Goal: Task Accomplishment & Management: Complete application form

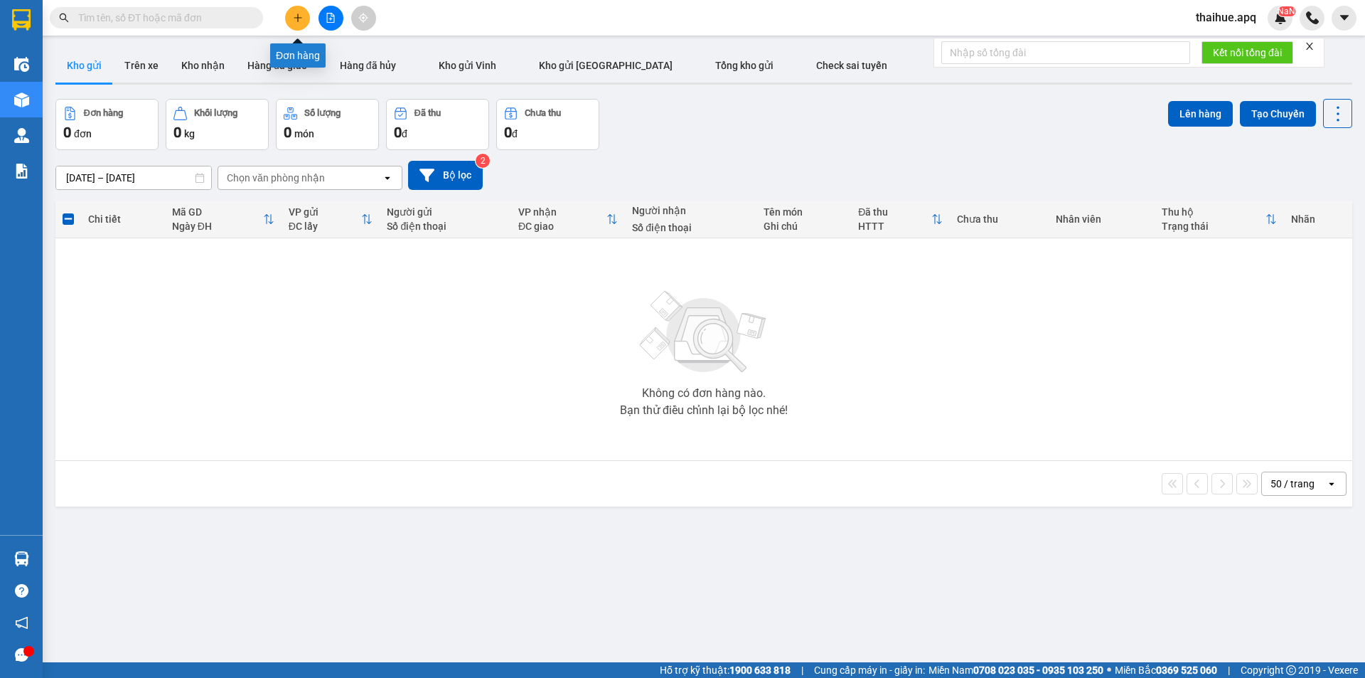
scroll to position [65, 0]
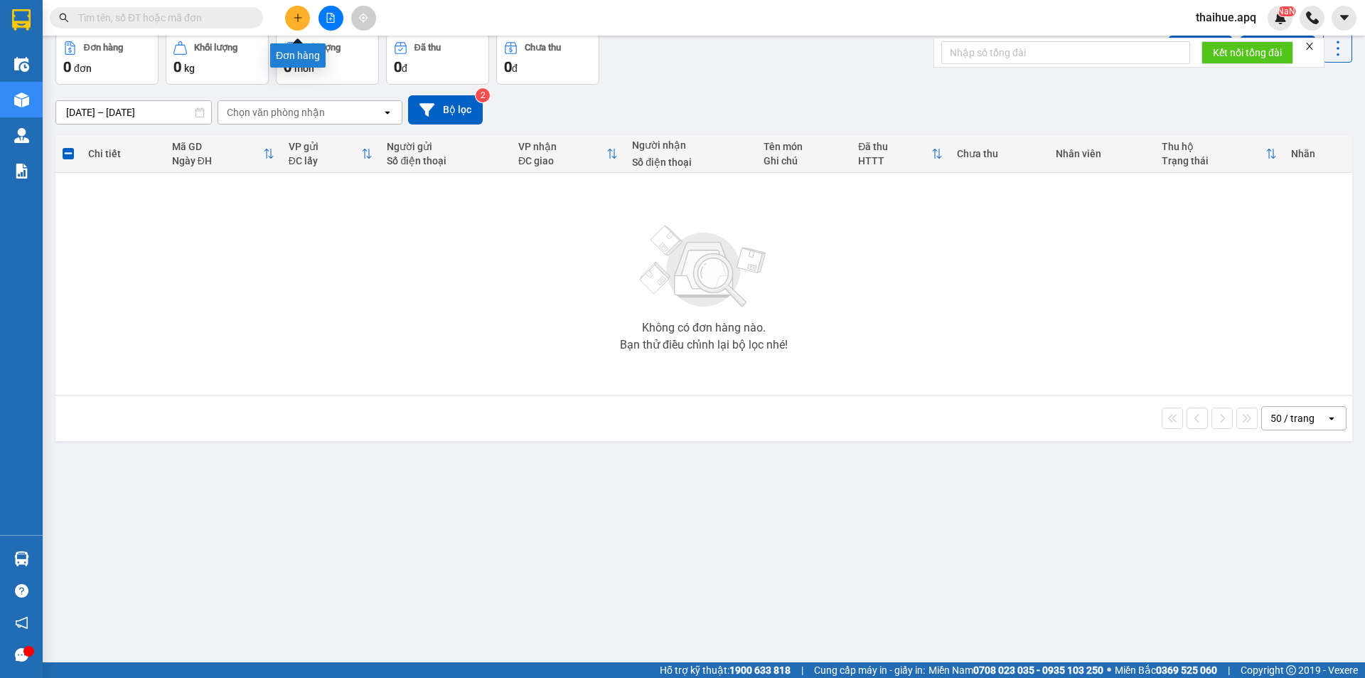
click at [297, 16] on icon "plus" at bounding box center [298, 18] width 10 height 10
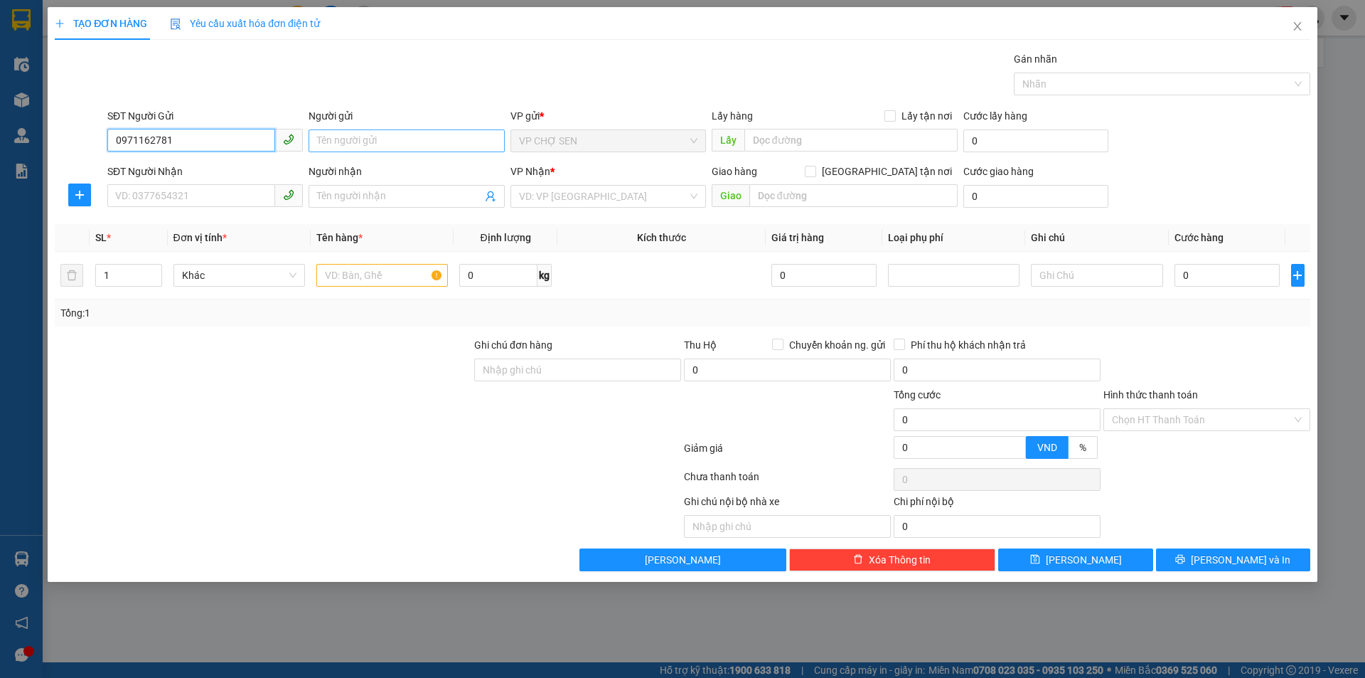
type input "0971162781"
click at [319, 138] on input "Người gửi" at bounding box center [407, 140] width 196 height 23
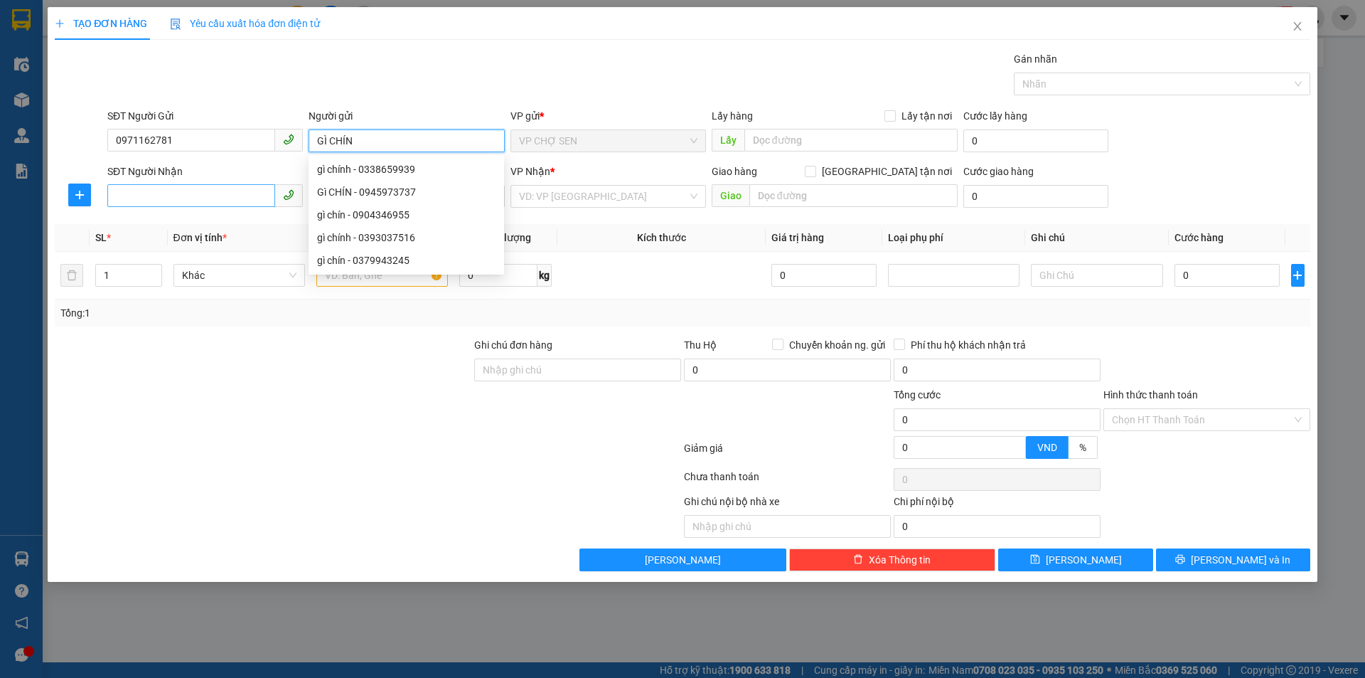
type input "GÌ CHÍN"
click at [114, 193] on input "SĐT Người Nhận" at bounding box center [191, 195] width 168 height 23
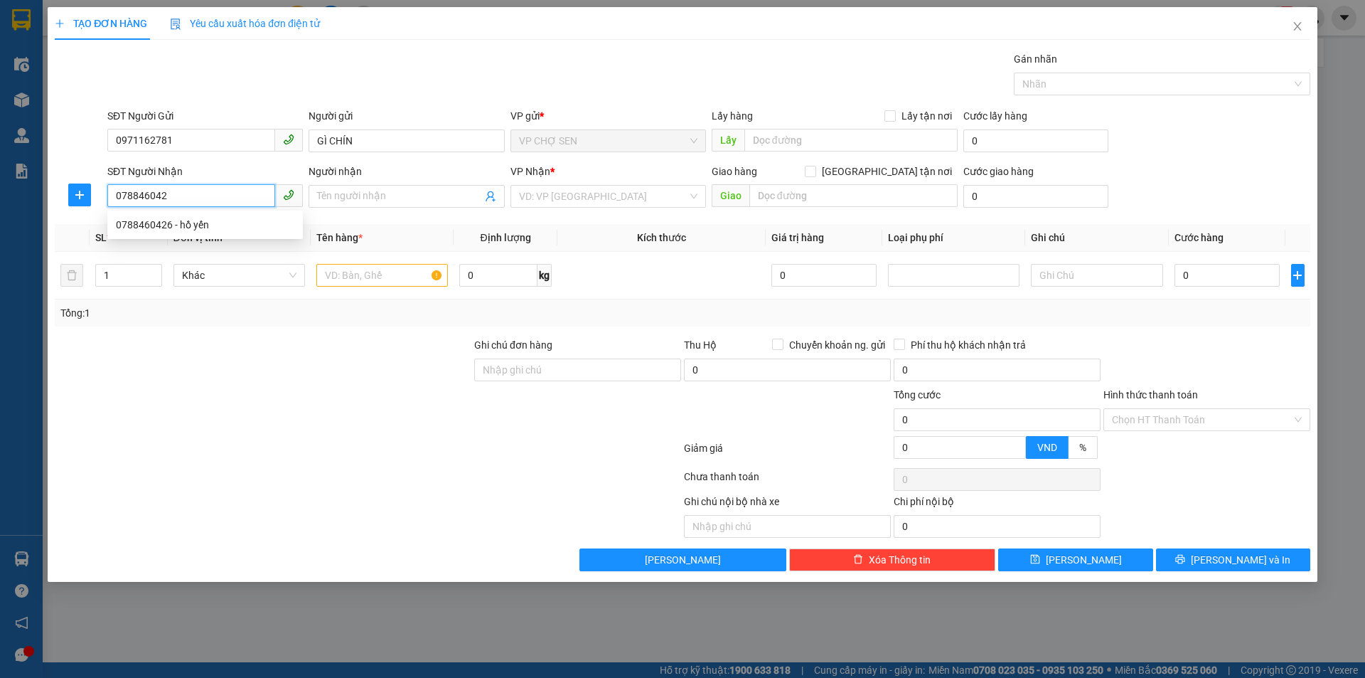
type input "0788460426"
click at [193, 223] on div "0788460426 - hồ yến" at bounding box center [205, 225] width 178 height 16
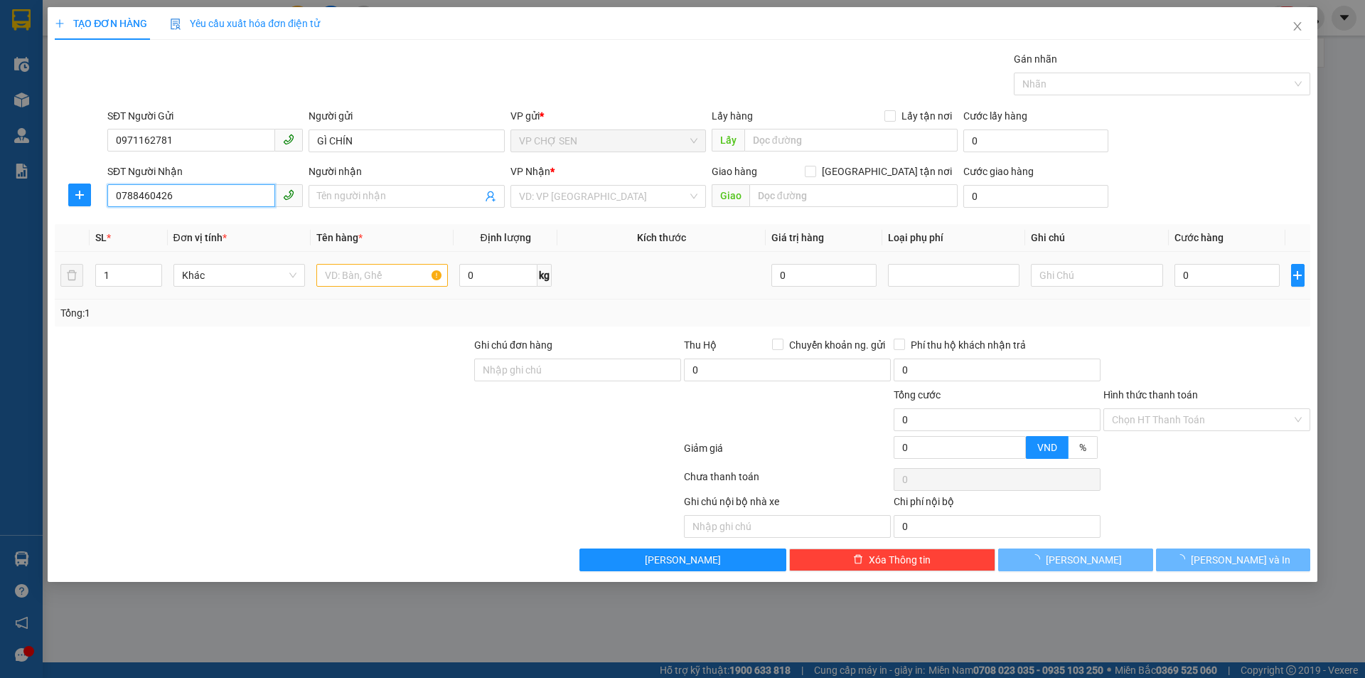
type input "hồ yến"
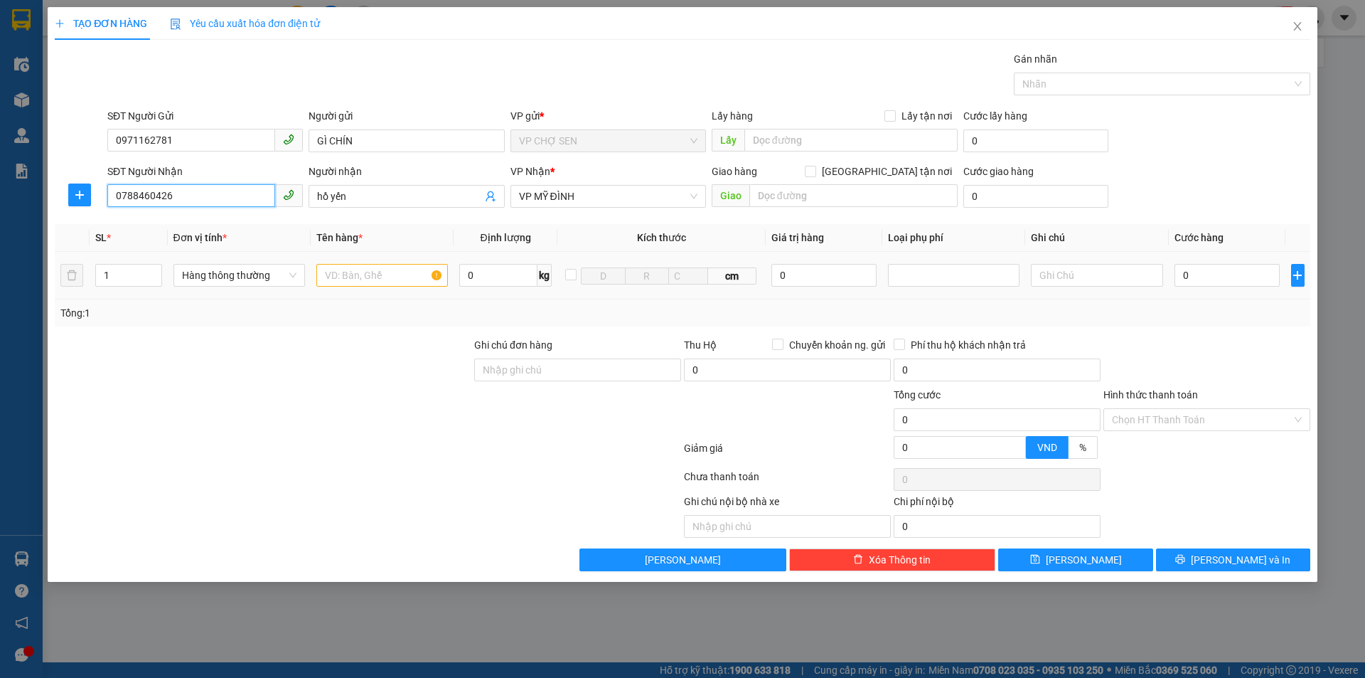
type input "0788460426"
click at [368, 281] on input "text" at bounding box center [382, 275] width 132 height 23
type input "QA"
click at [1182, 272] on input "0" at bounding box center [1228, 275] width 106 height 23
type input "3"
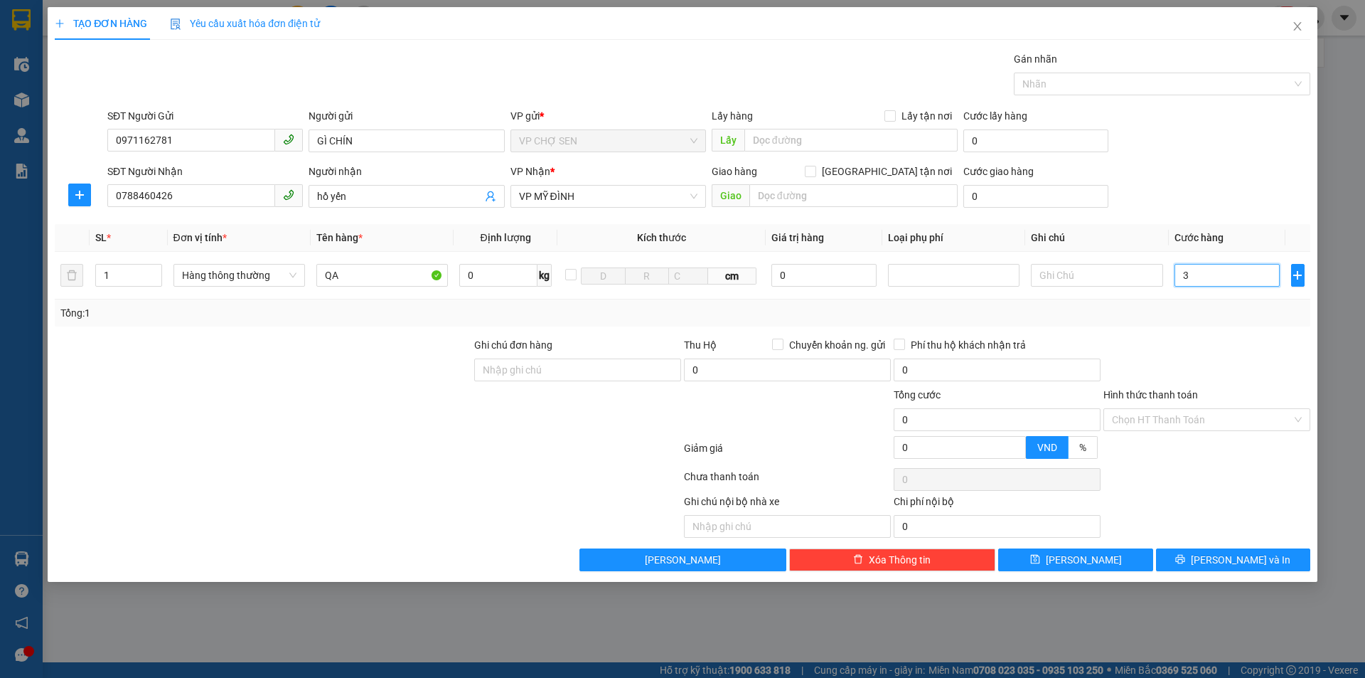
type input "3"
type input "30"
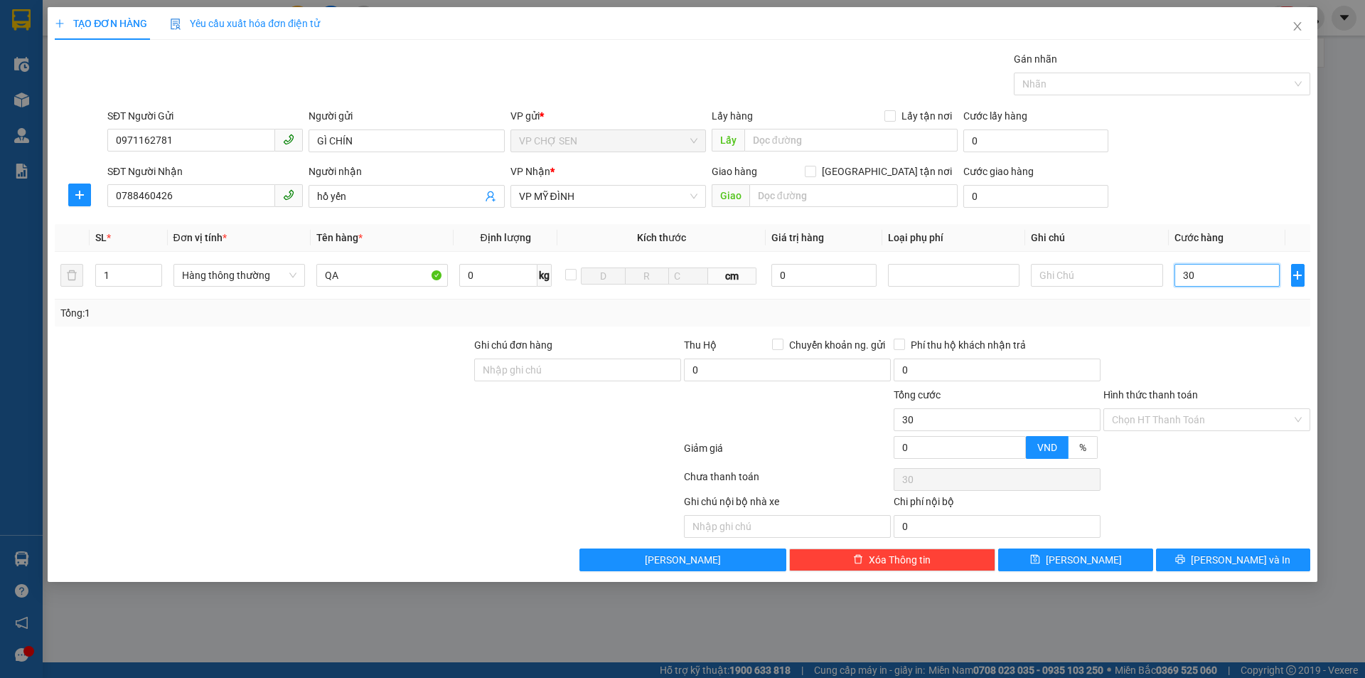
type input "300"
type input "3.000"
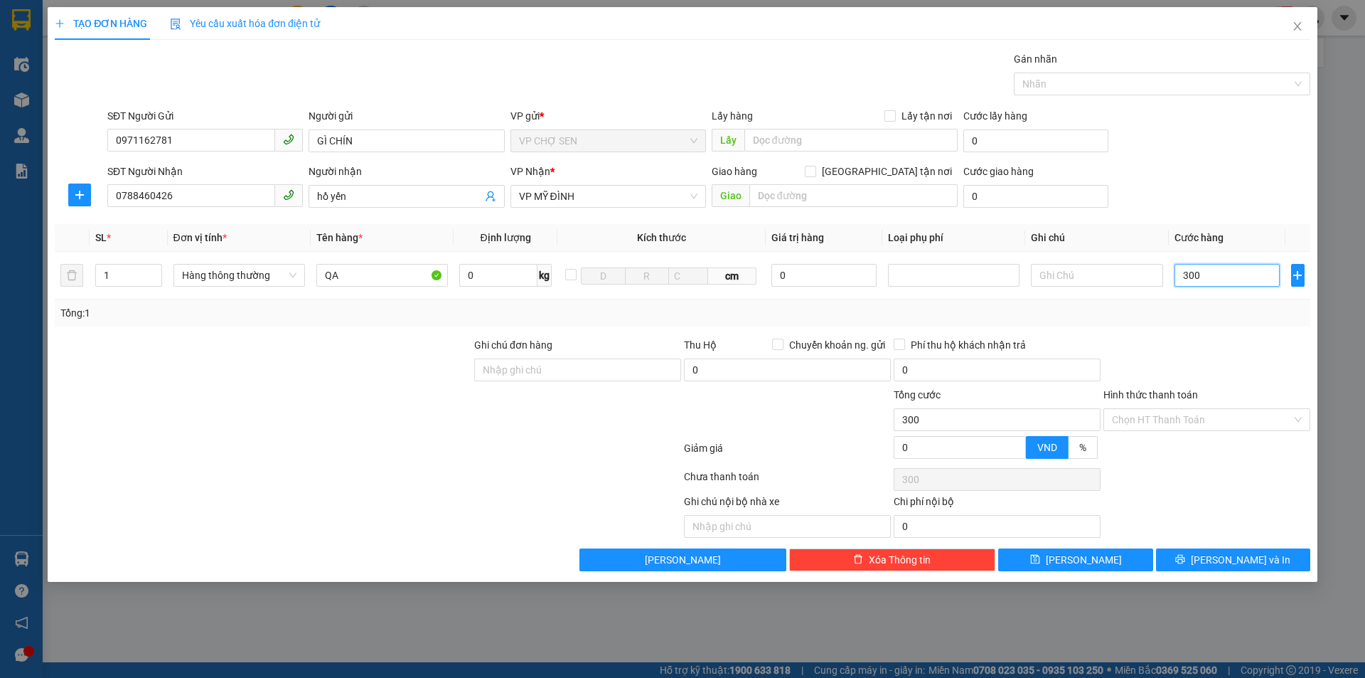
type input "3.000"
type input "30.000"
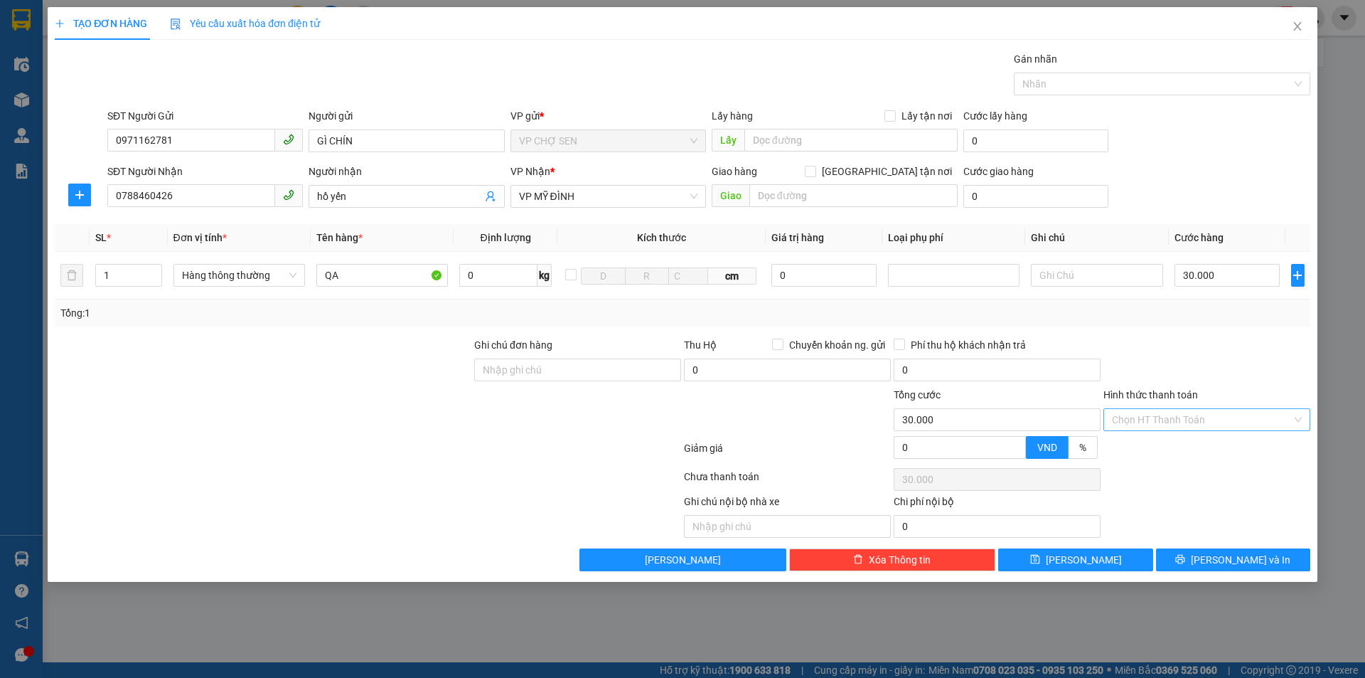
click at [1190, 410] on input "Hình thức thanh toán" at bounding box center [1202, 419] width 180 height 21
click at [1153, 447] on div "Tại văn phòng" at bounding box center [1207, 448] width 190 height 16
type input "0"
click at [1189, 552] on button "[PERSON_NAME] và In" at bounding box center [1233, 559] width 154 height 23
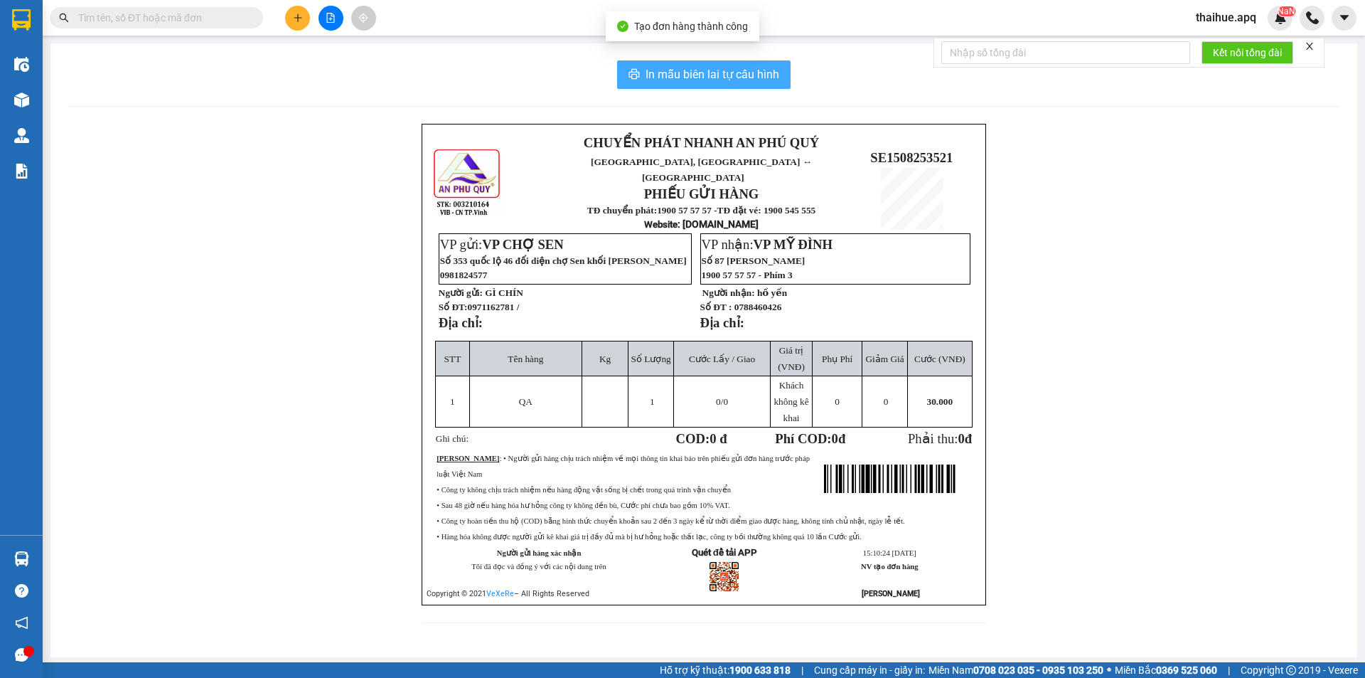
click at [710, 72] on span "In mẫu biên lai tự cấu hình" at bounding box center [713, 74] width 134 height 18
